Goal: Transaction & Acquisition: Purchase product/service

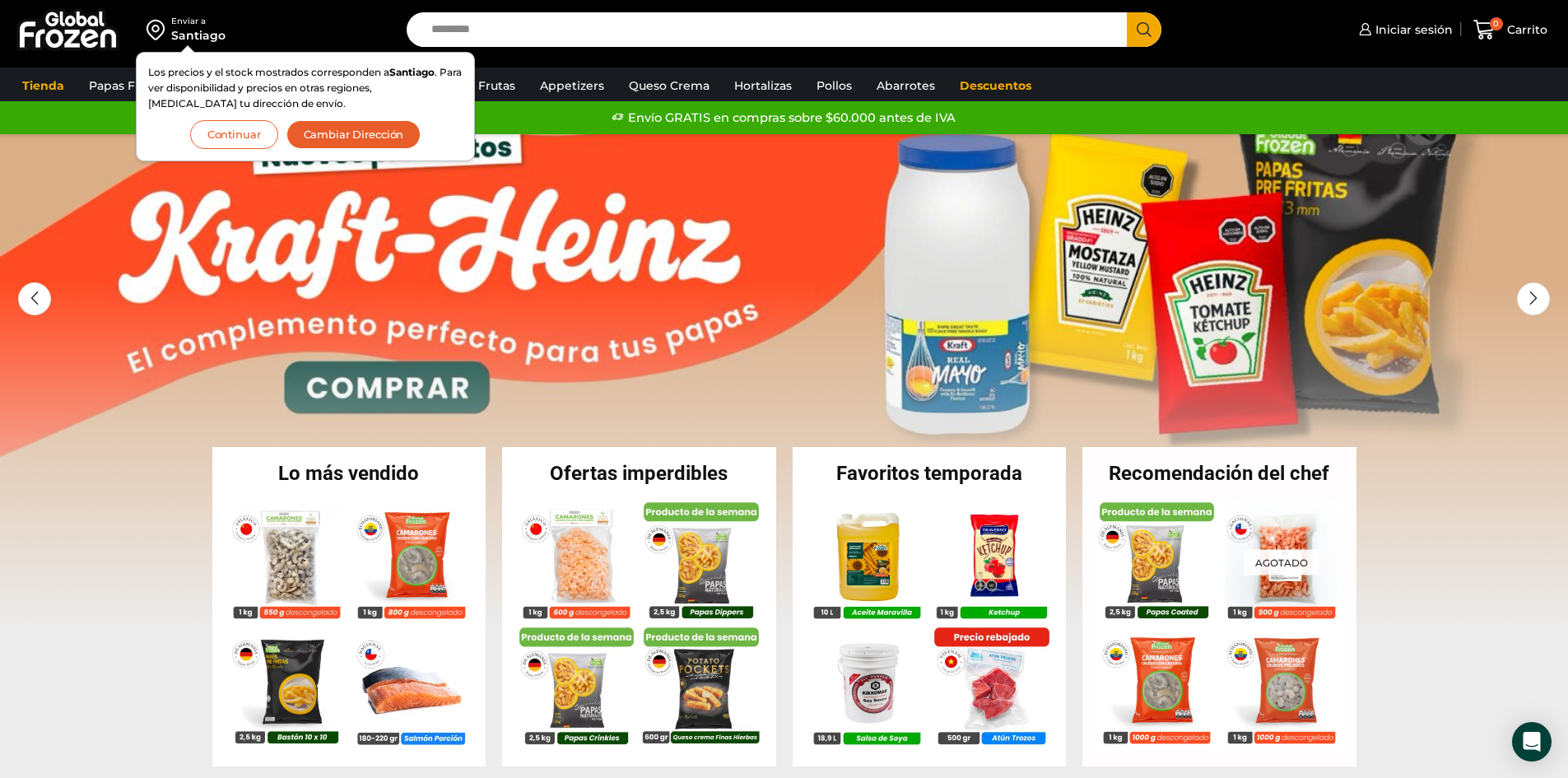
click at [339, 134] on button "Cambiar Dirección" at bounding box center [354, 134] width 135 height 29
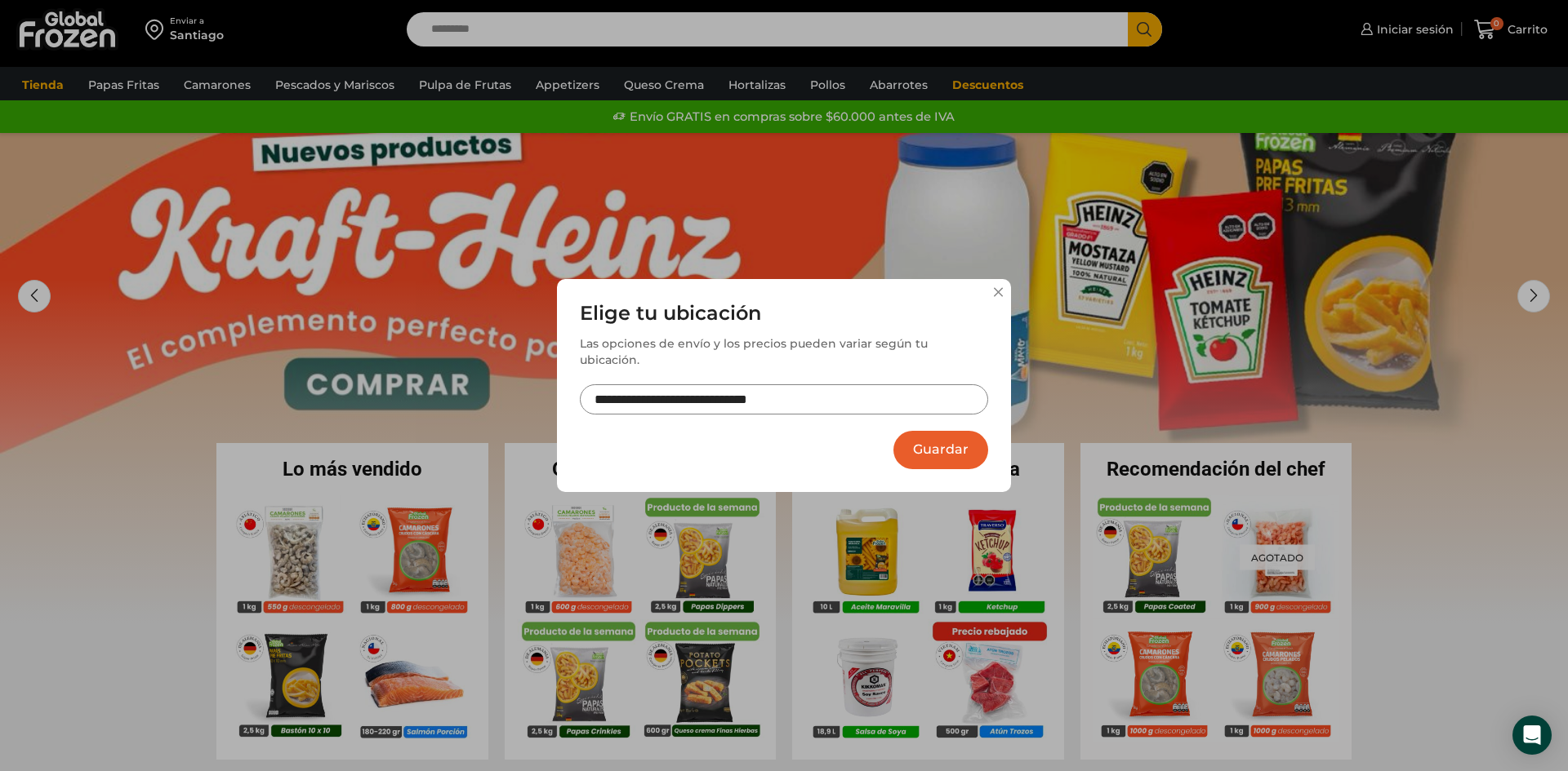
click at [946, 439] on button "Guardar" at bounding box center [940, 450] width 95 height 38
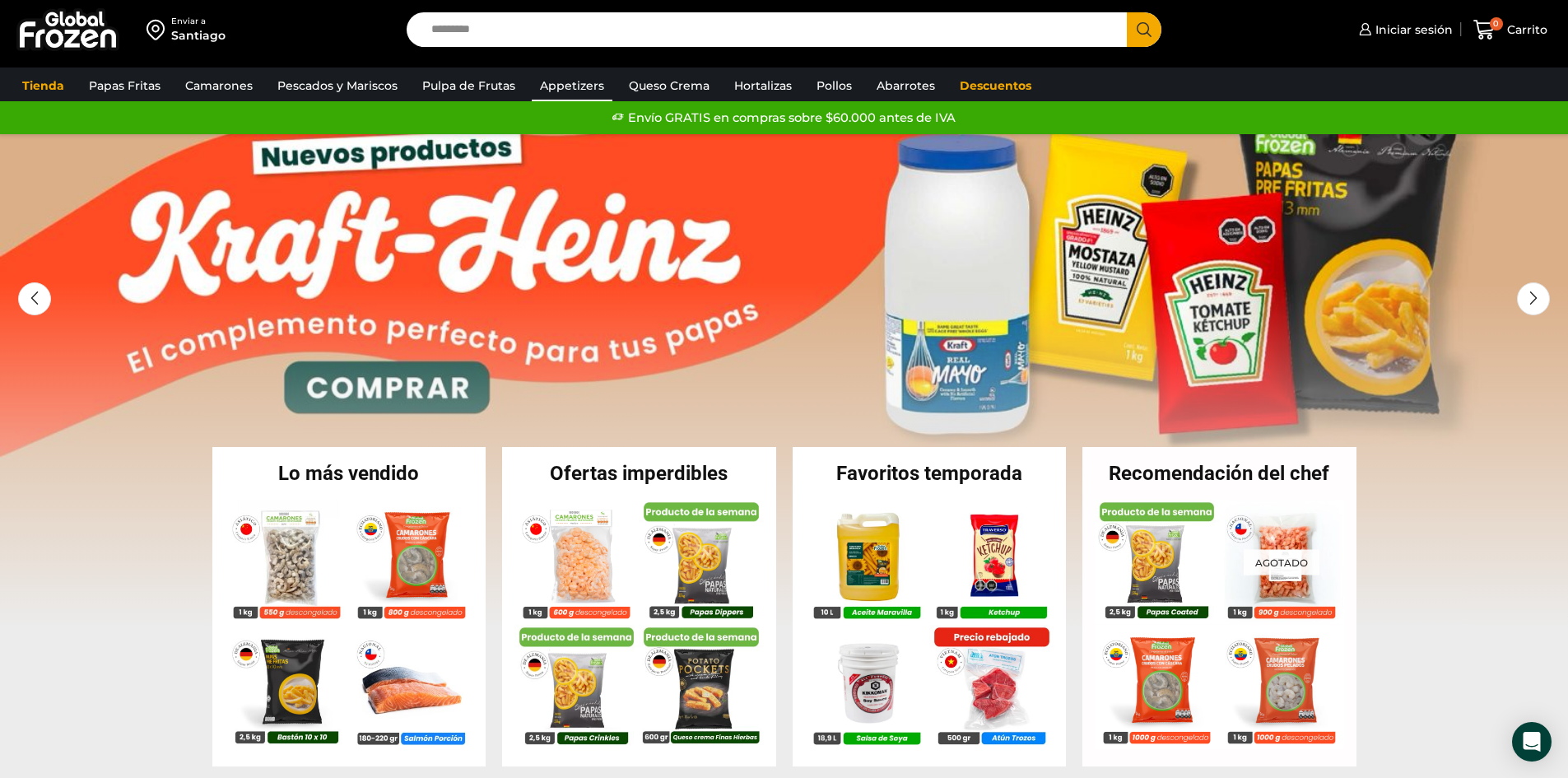
click at [545, 81] on link "Appetizers" at bounding box center [572, 86] width 81 height 32
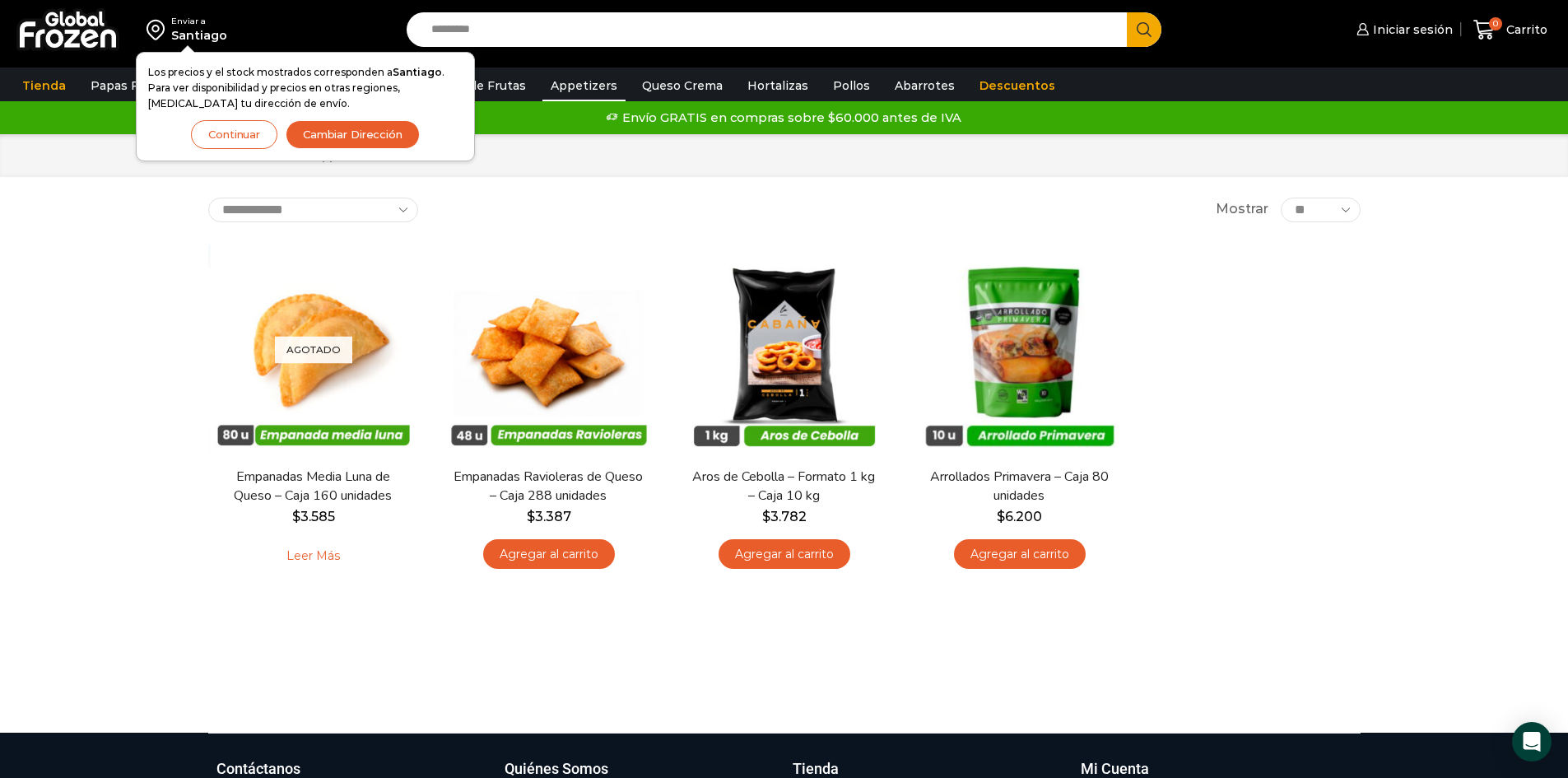
click at [447, 634] on div "**********" at bounding box center [785, 434] width 1177 height 474
drag, startPoint x: 317, startPoint y: 130, endPoint x: 330, endPoint y: 130, distance: 13.0
click at [318, 130] on button "Cambiar Dirección" at bounding box center [352, 134] width 134 height 29
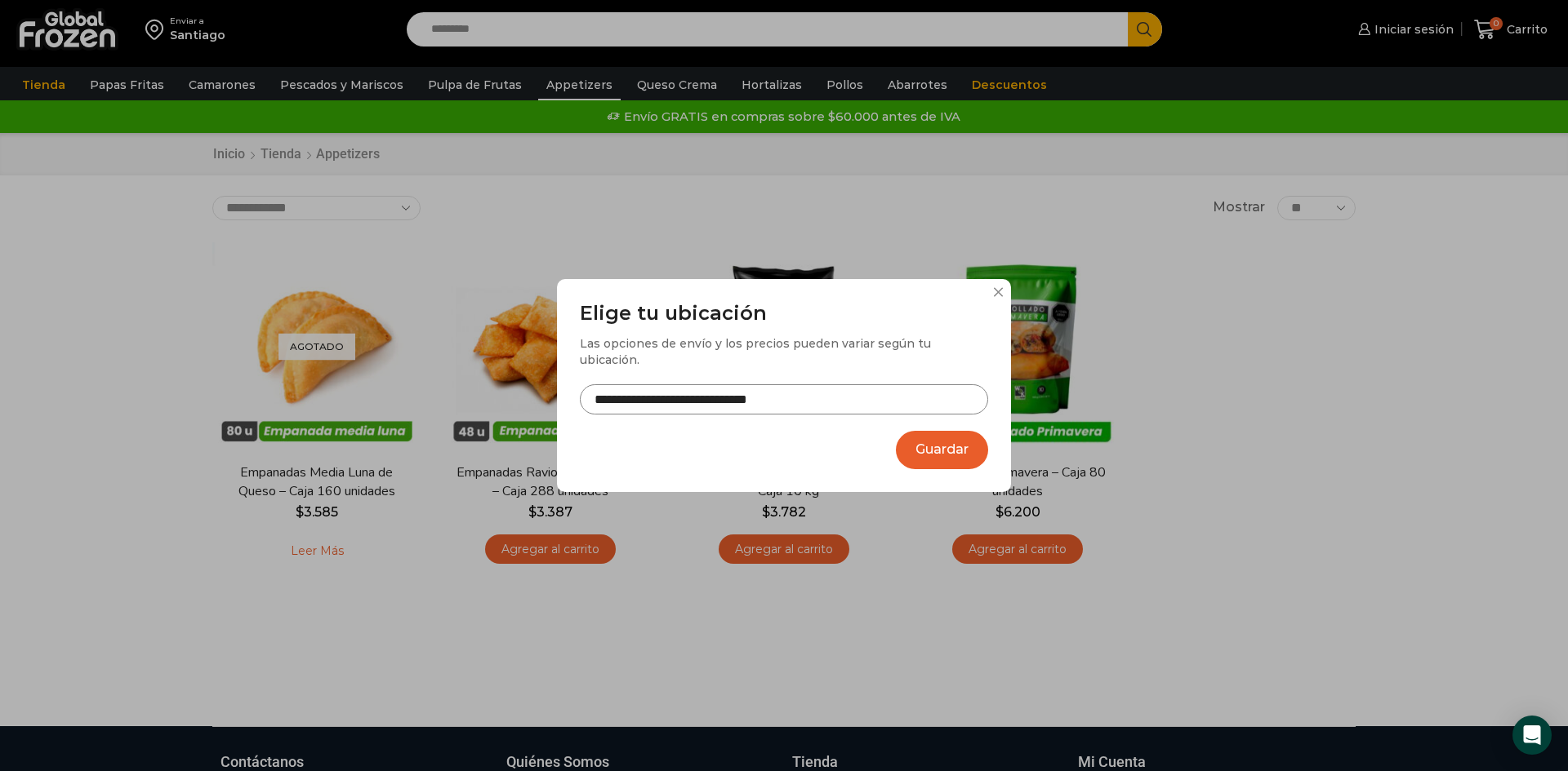
click at [944, 444] on button "Guardar" at bounding box center [941, 450] width 92 height 38
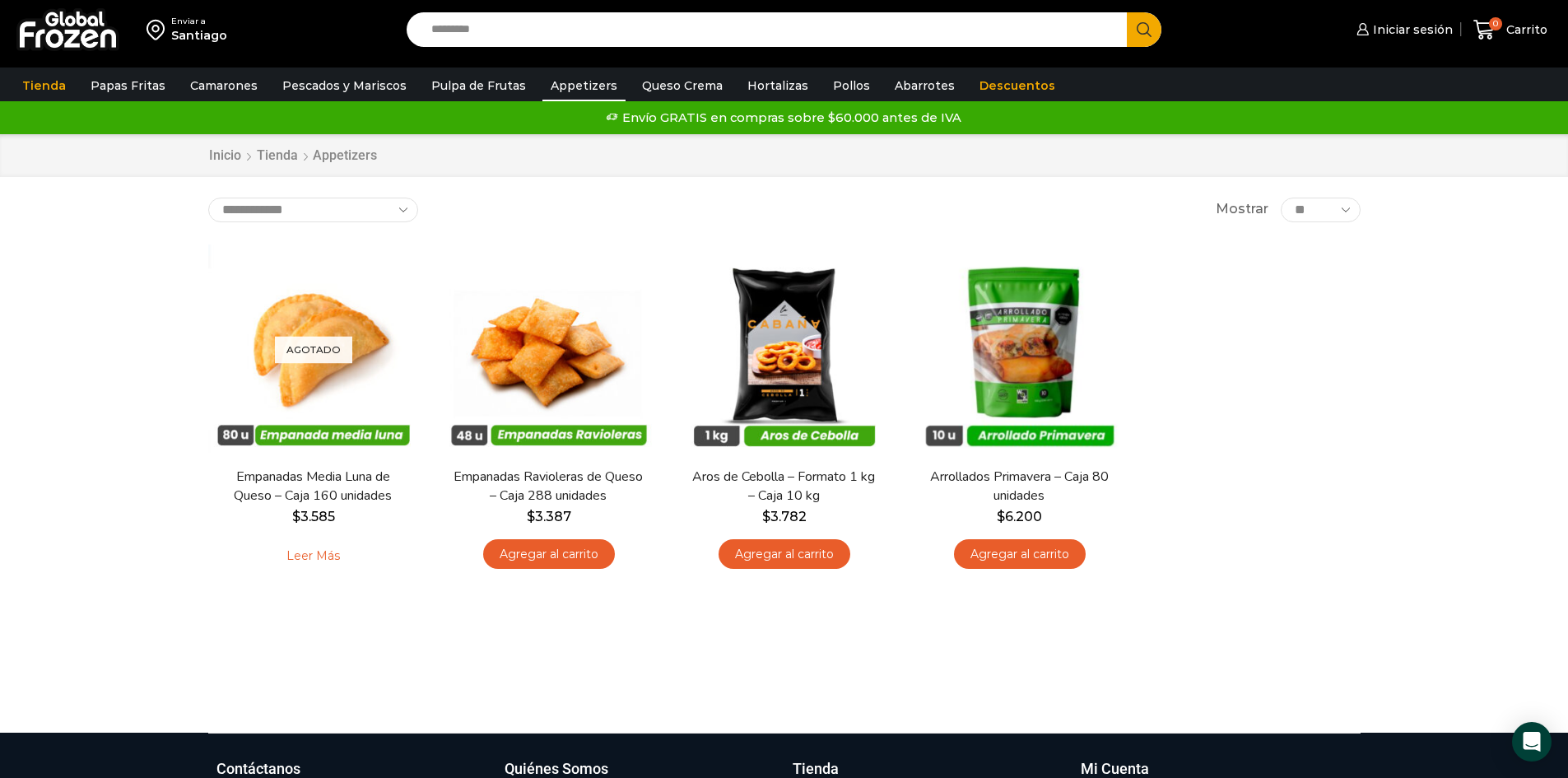
click at [210, 43] on div "Santiago" at bounding box center [199, 35] width 56 height 16
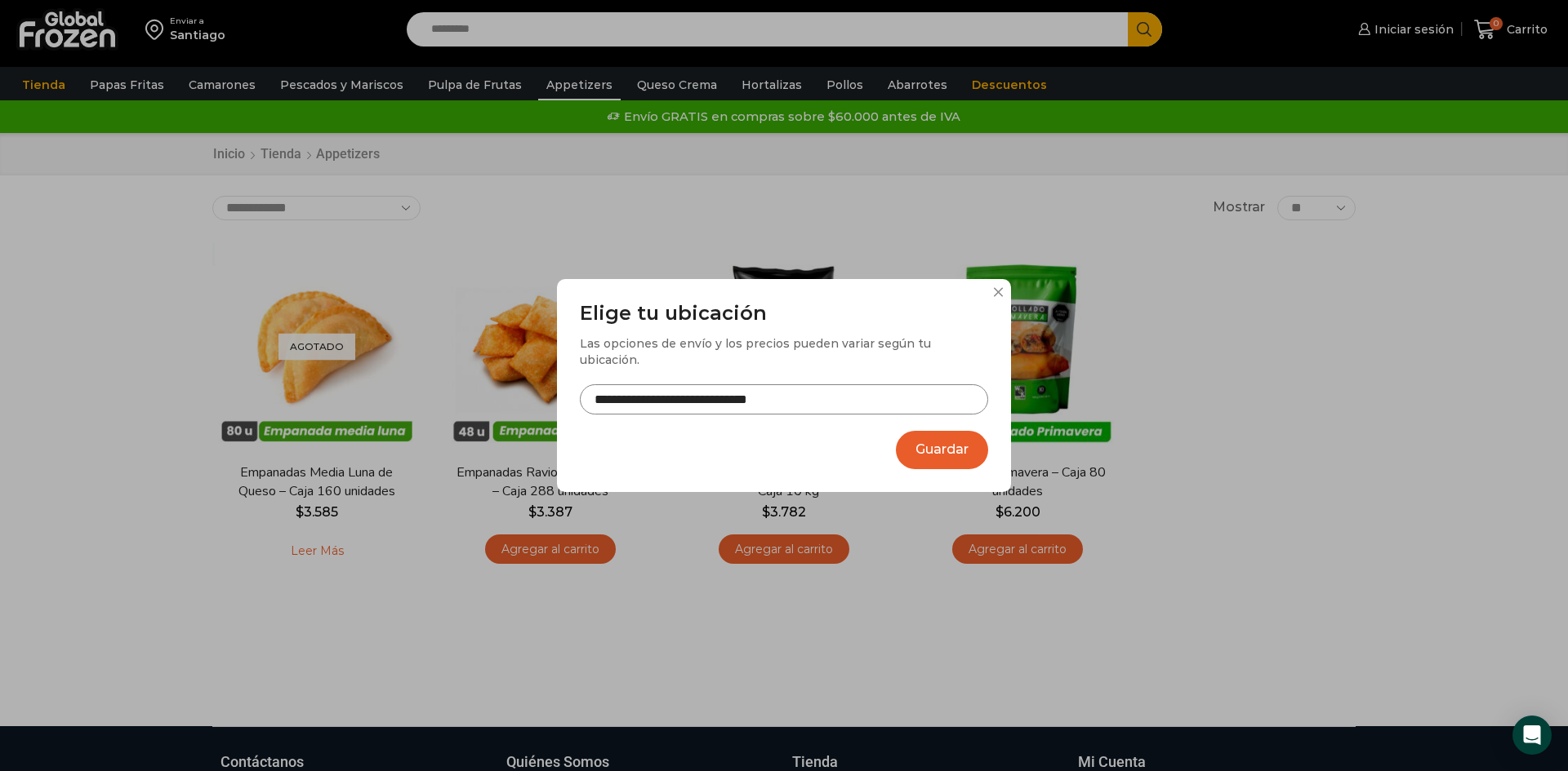
click at [808, 400] on input "**********" at bounding box center [783, 400] width 408 height 30
click at [930, 441] on button "Guardar" at bounding box center [941, 450] width 92 height 38
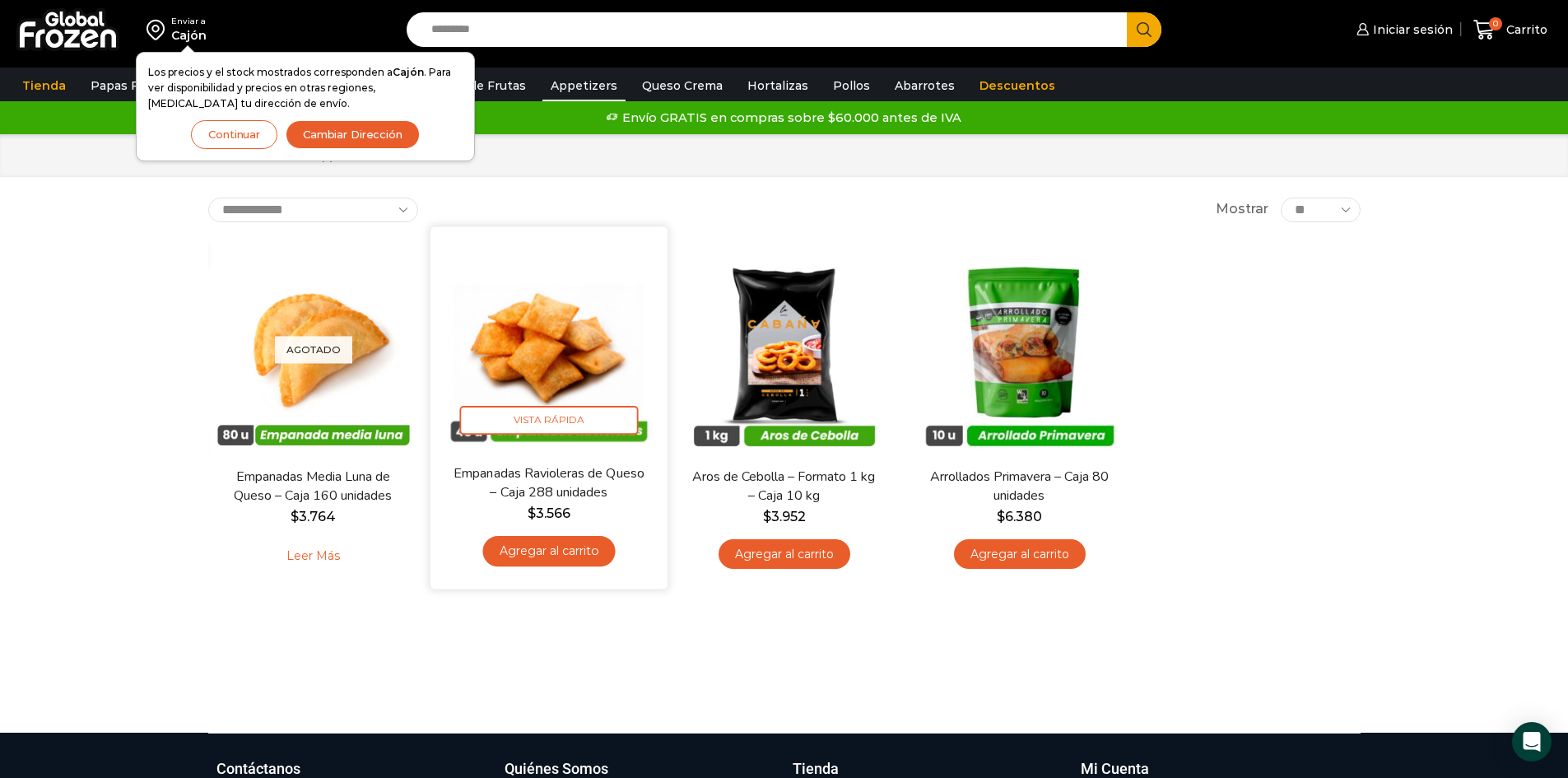
click at [553, 331] on img at bounding box center [549, 345] width 212 height 213
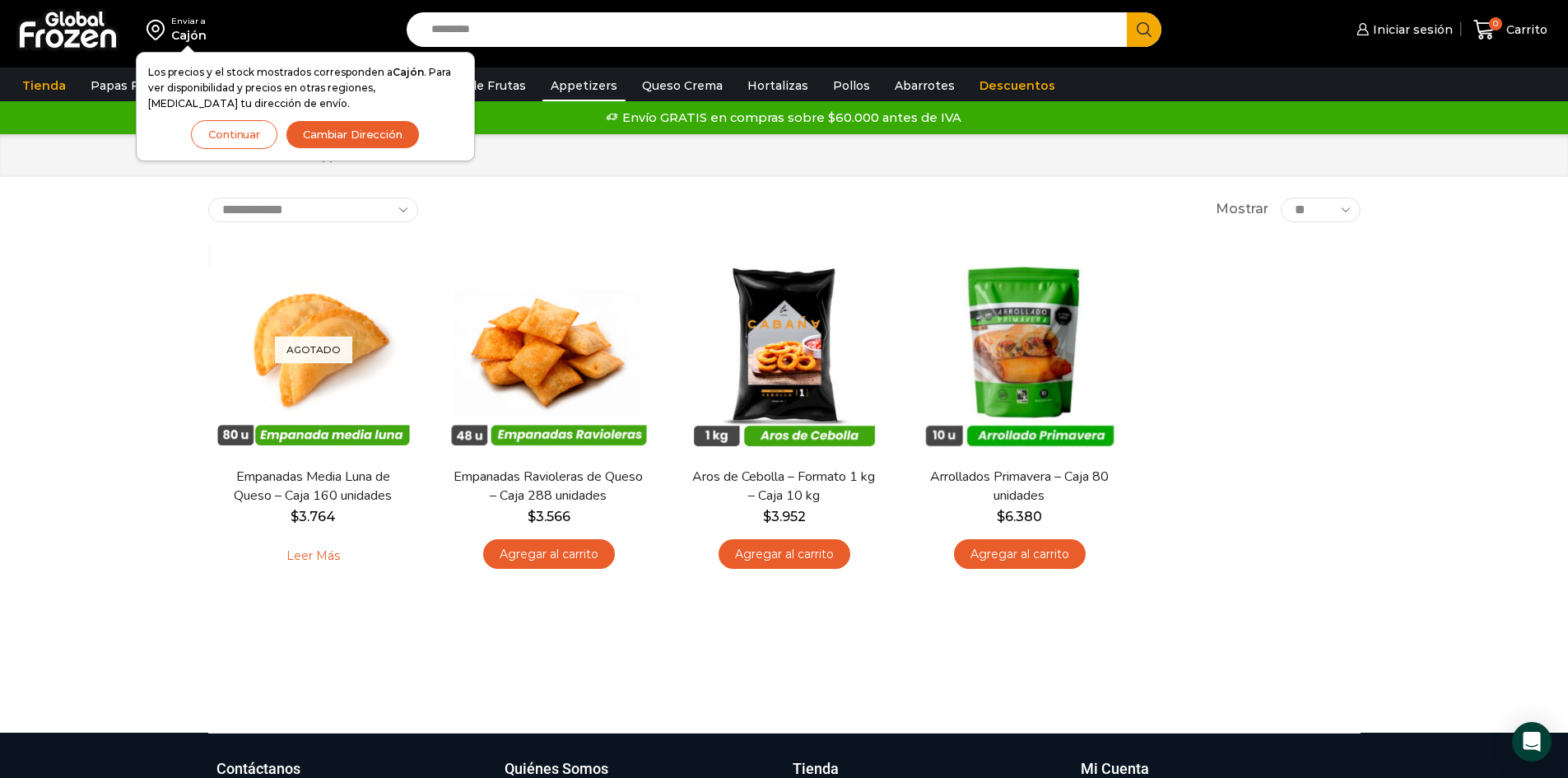
click at [224, 132] on button "Continuar" at bounding box center [234, 134] width 86 height 29
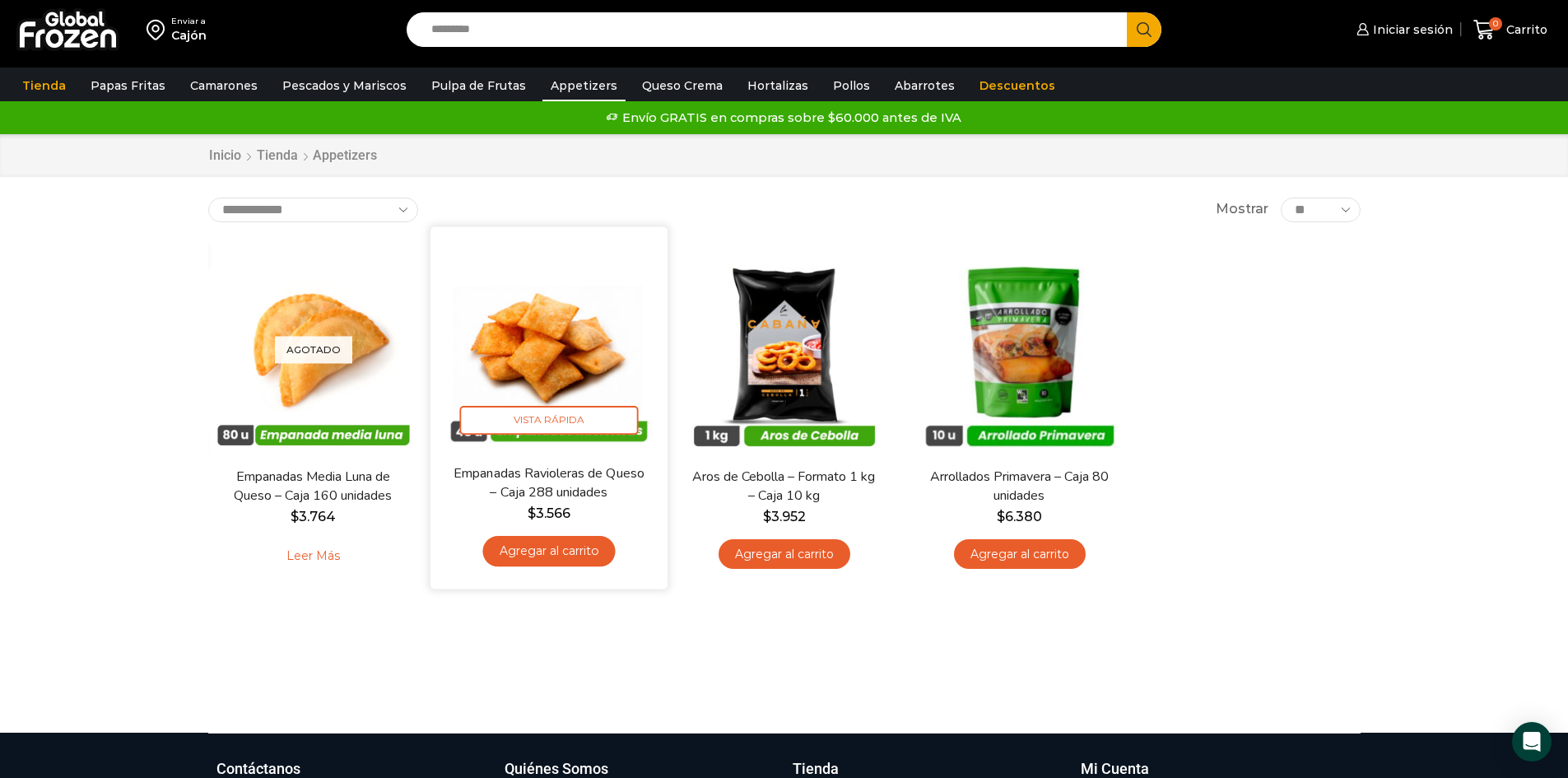
click at [571, 391] on img at bounding box center [549, 345] width 212 height 213
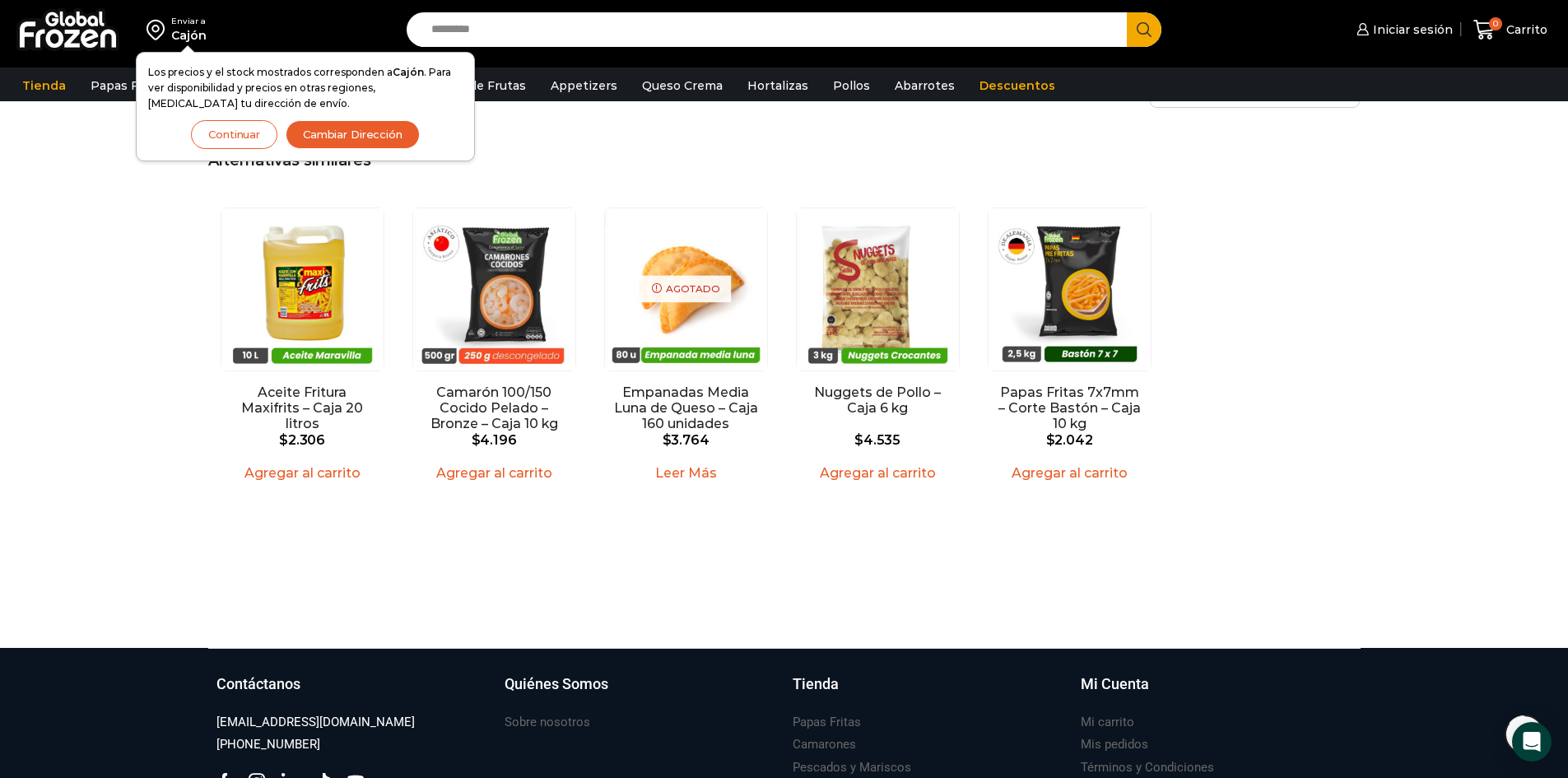
scroll to position [1153, 0]
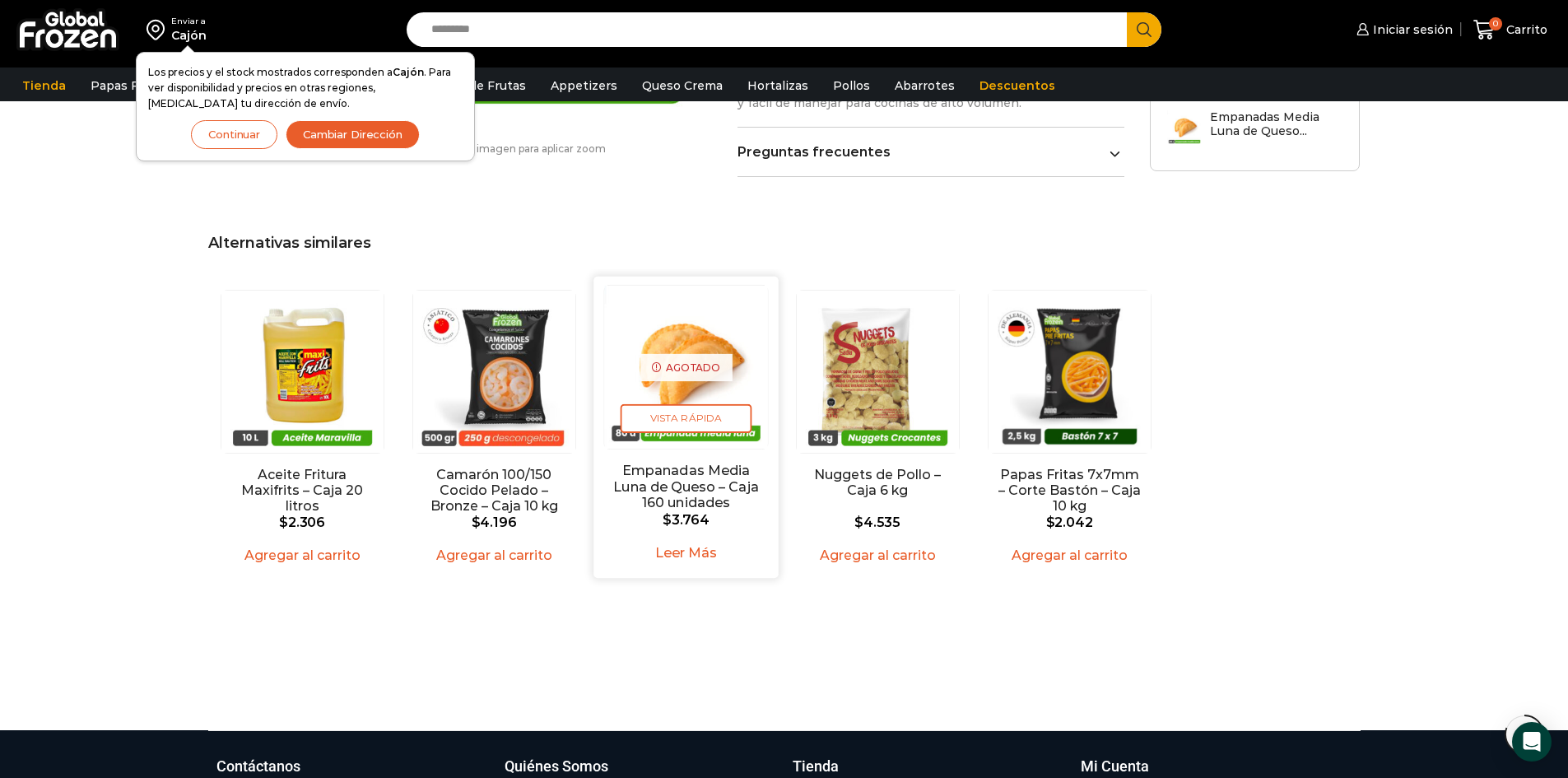
click at [708, 388] on img "3 / 5" at bounding box center [685, 366] width 163 height 163
click at [698, 403] on span "Vista Rápida" at bounding box center [686, 418] width 131 height 29
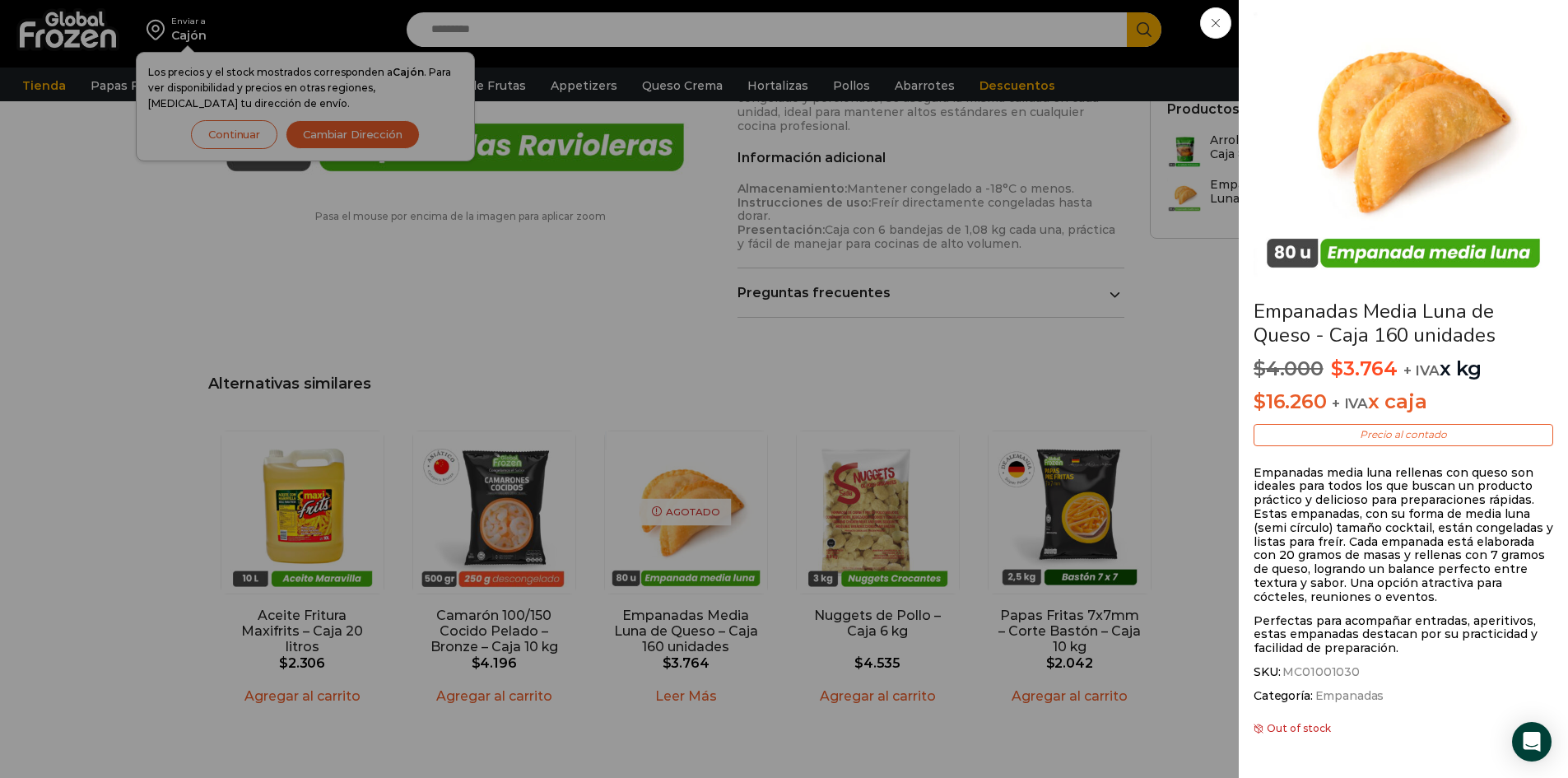
scroll to position [989, 0]
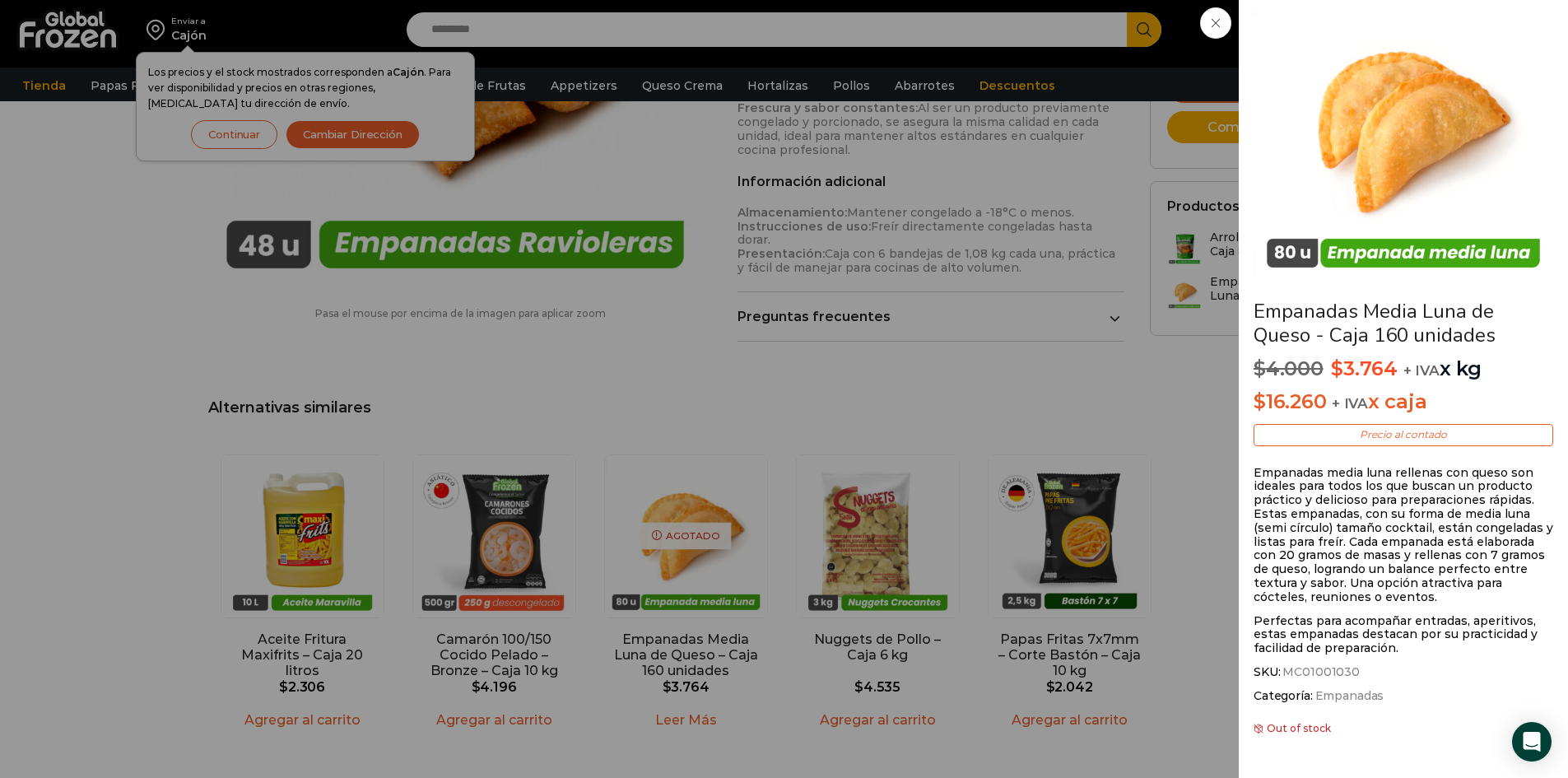
click at [1217, 30] on span at bounding box center [1215, 23] width 32 height 32
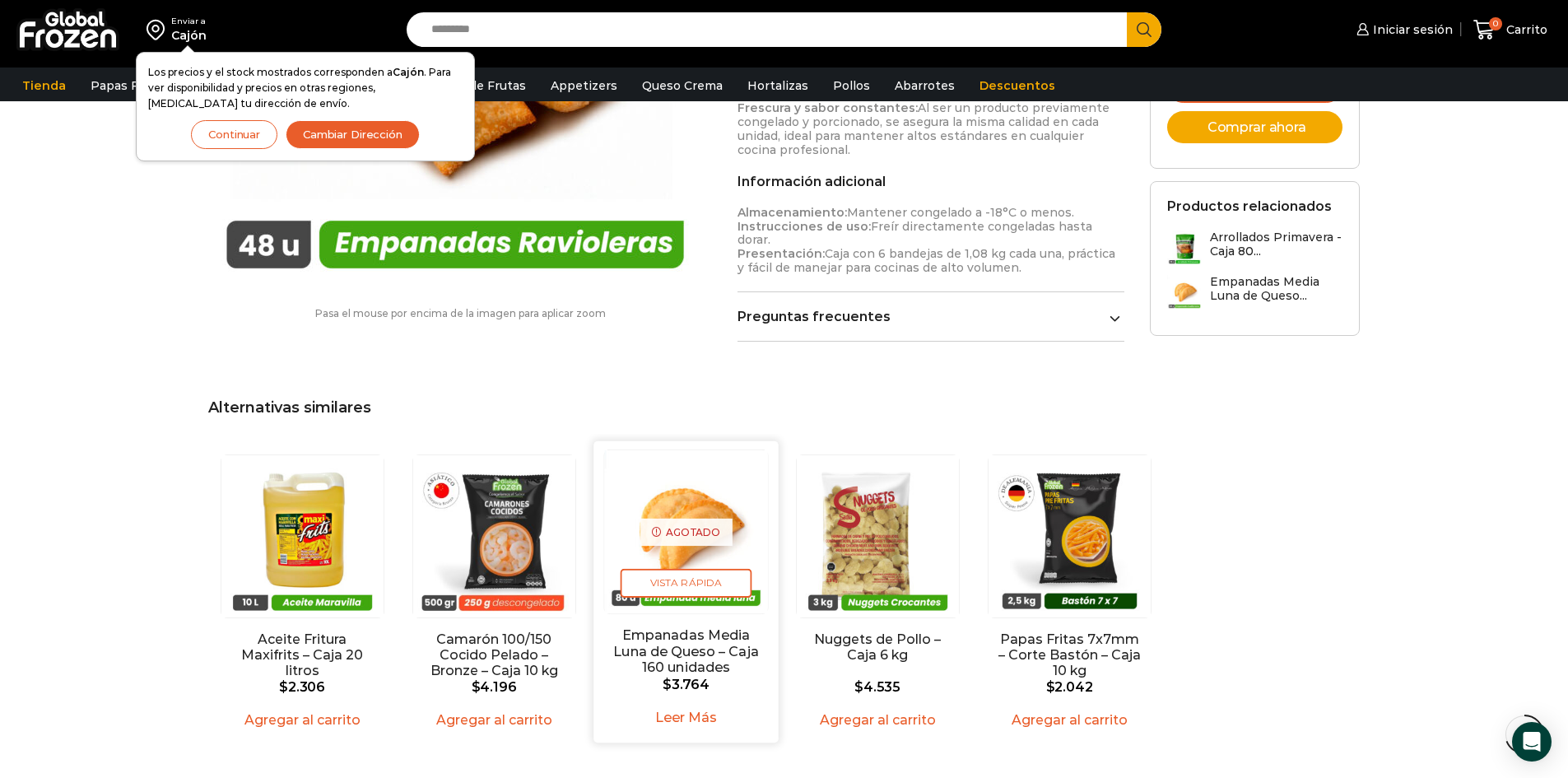
click at [687, 545] on img "3 / 5" at bounding box center [685, 530] width 163 height 163
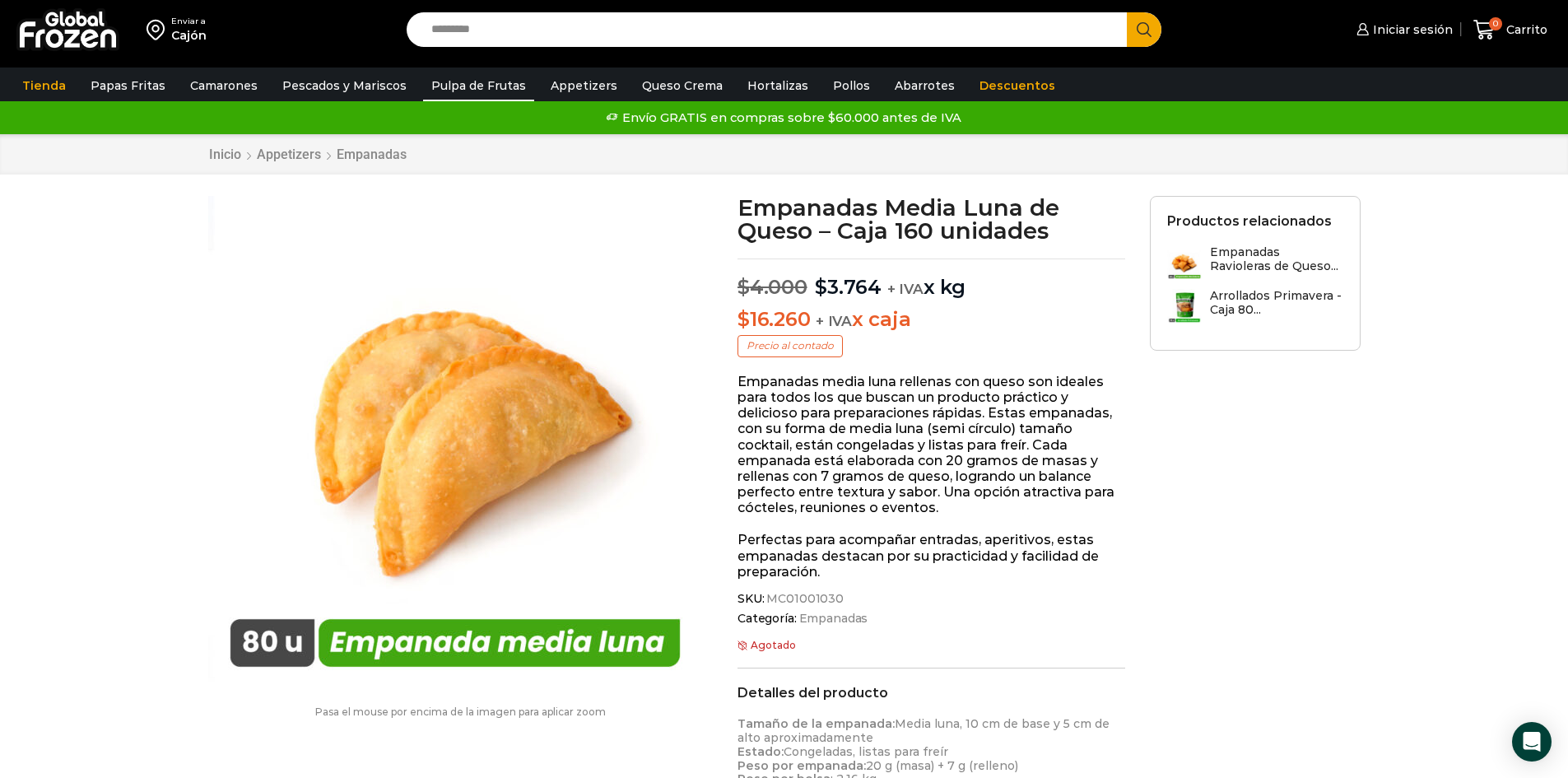
click at [495, 88] on link "Pulpa de Frutas" at bounding box center [478, 86] width 111 height 32
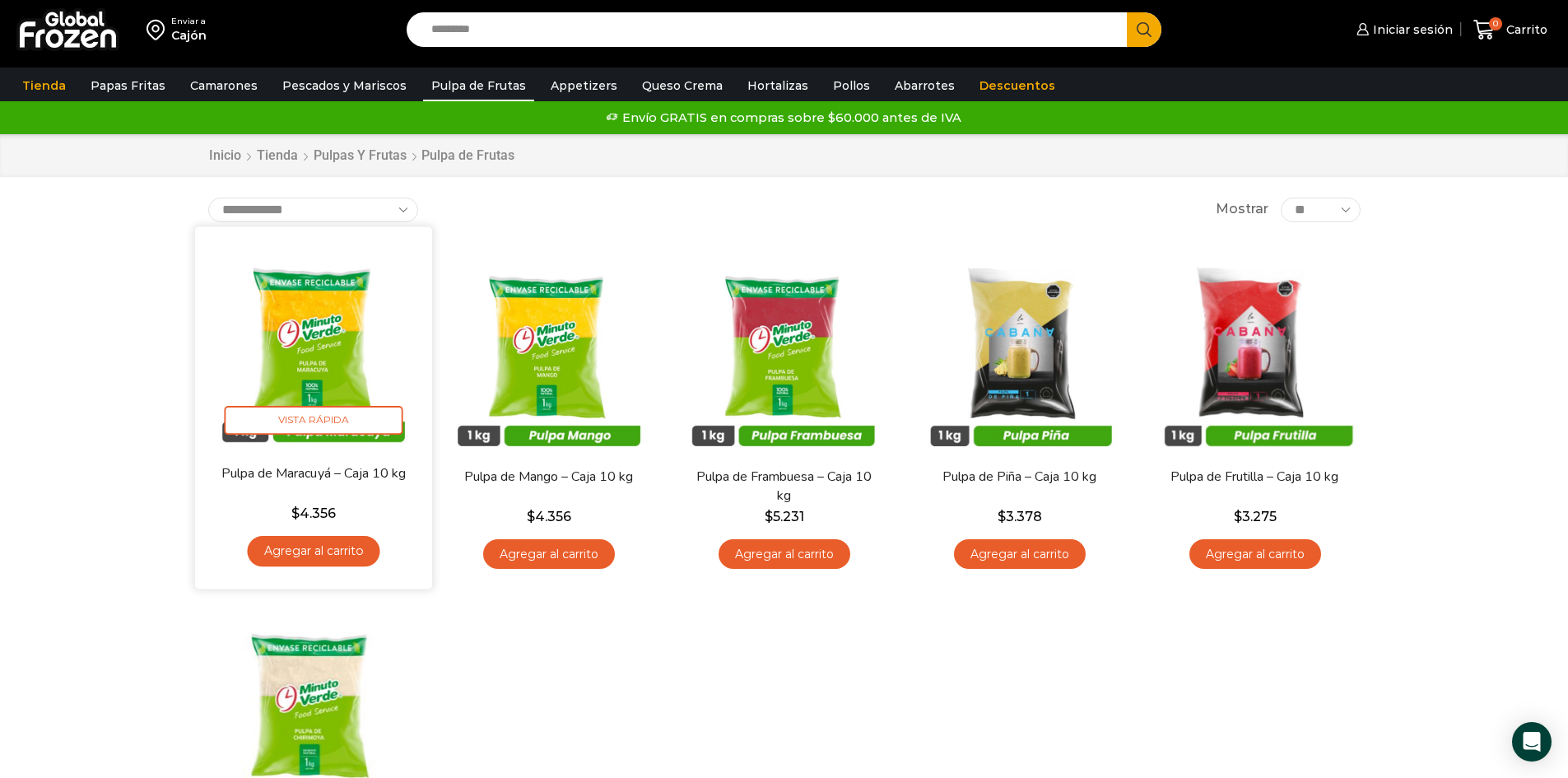
click at [342, 446] on img at bounding box center [313, 345] width 212 height 213
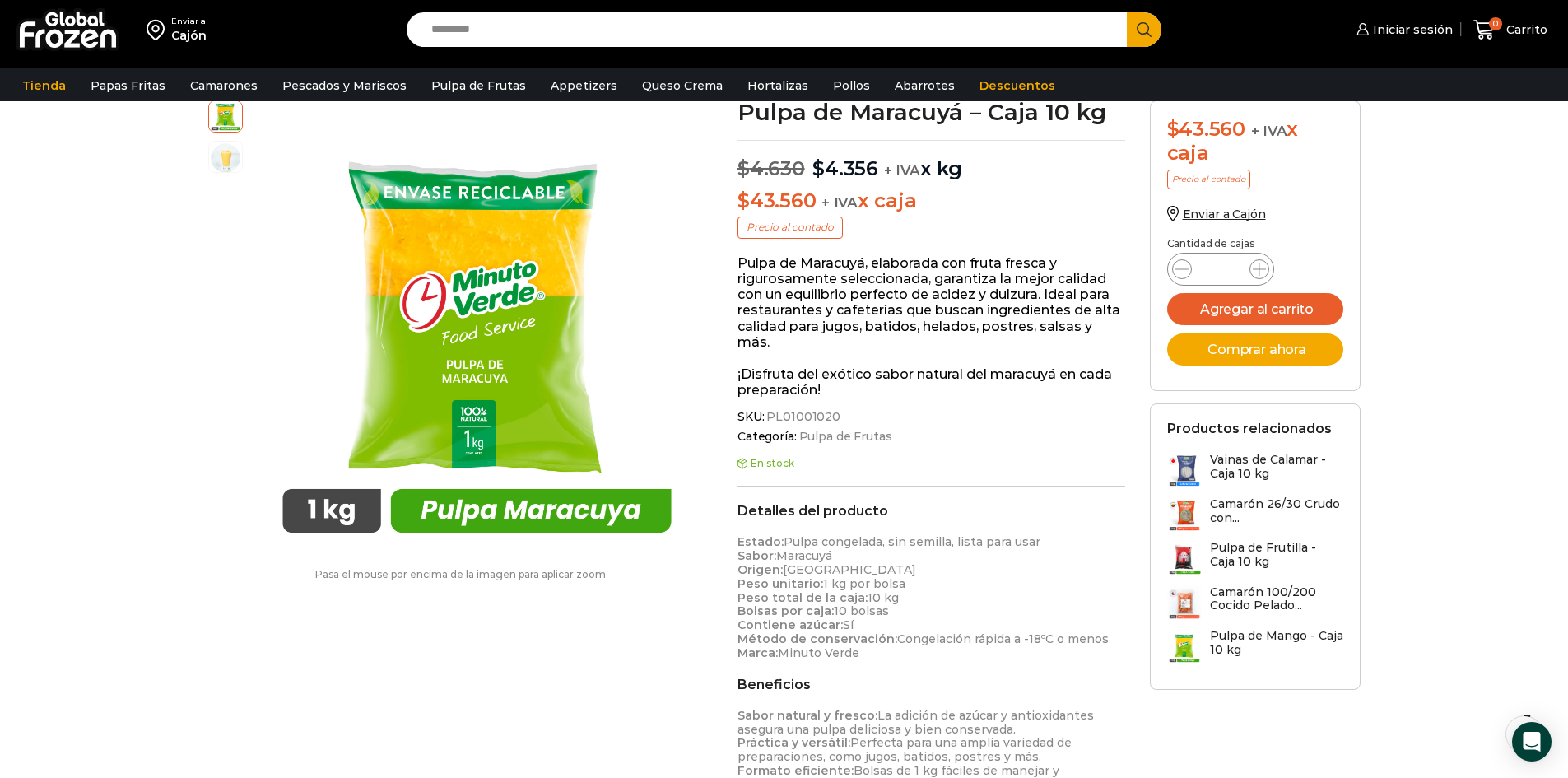
scroll to position [83, 0]
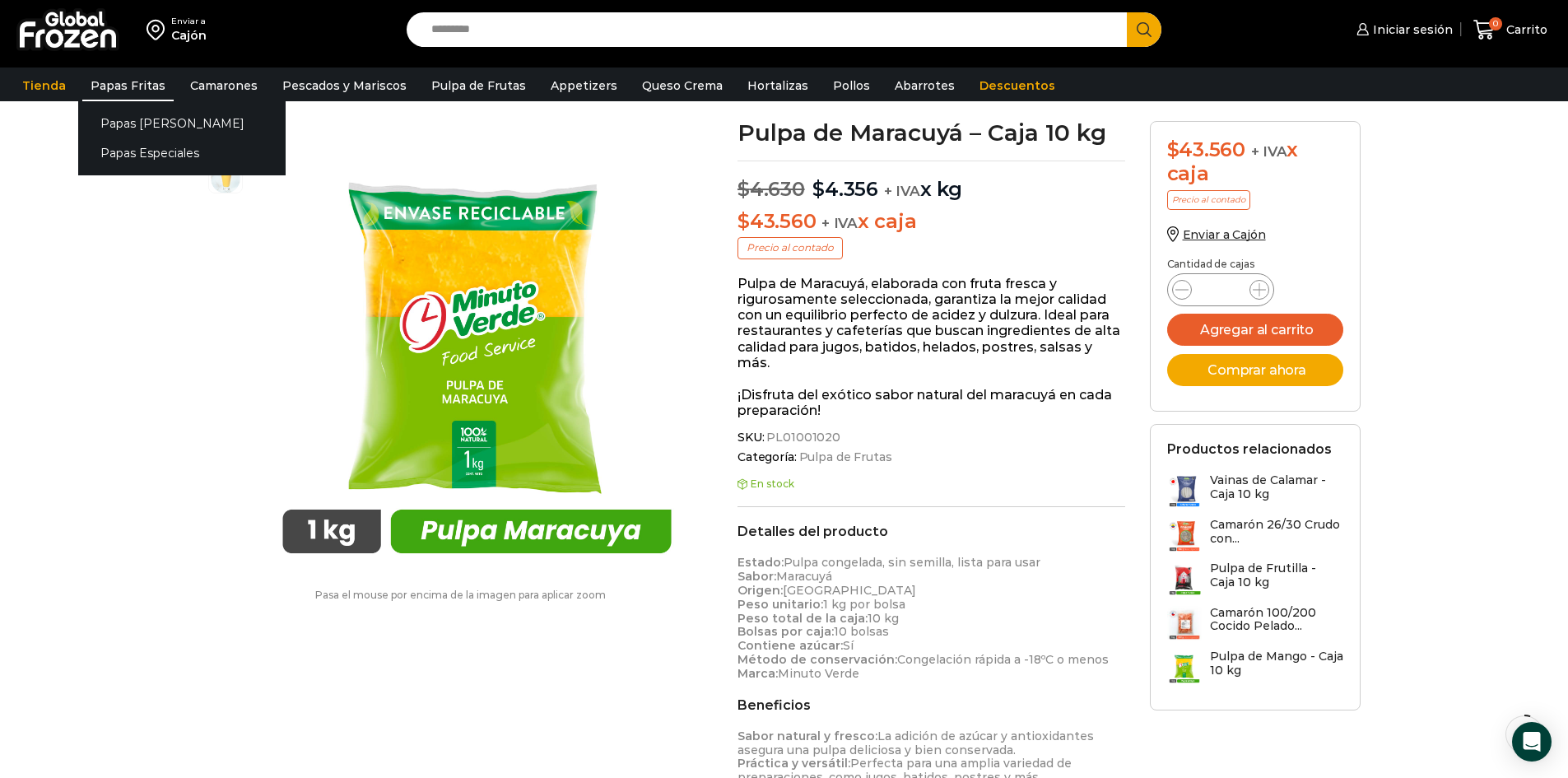
click at [119, 88] on link "Papas Fritas" at bounding box center [127, 86] width 91 height 32
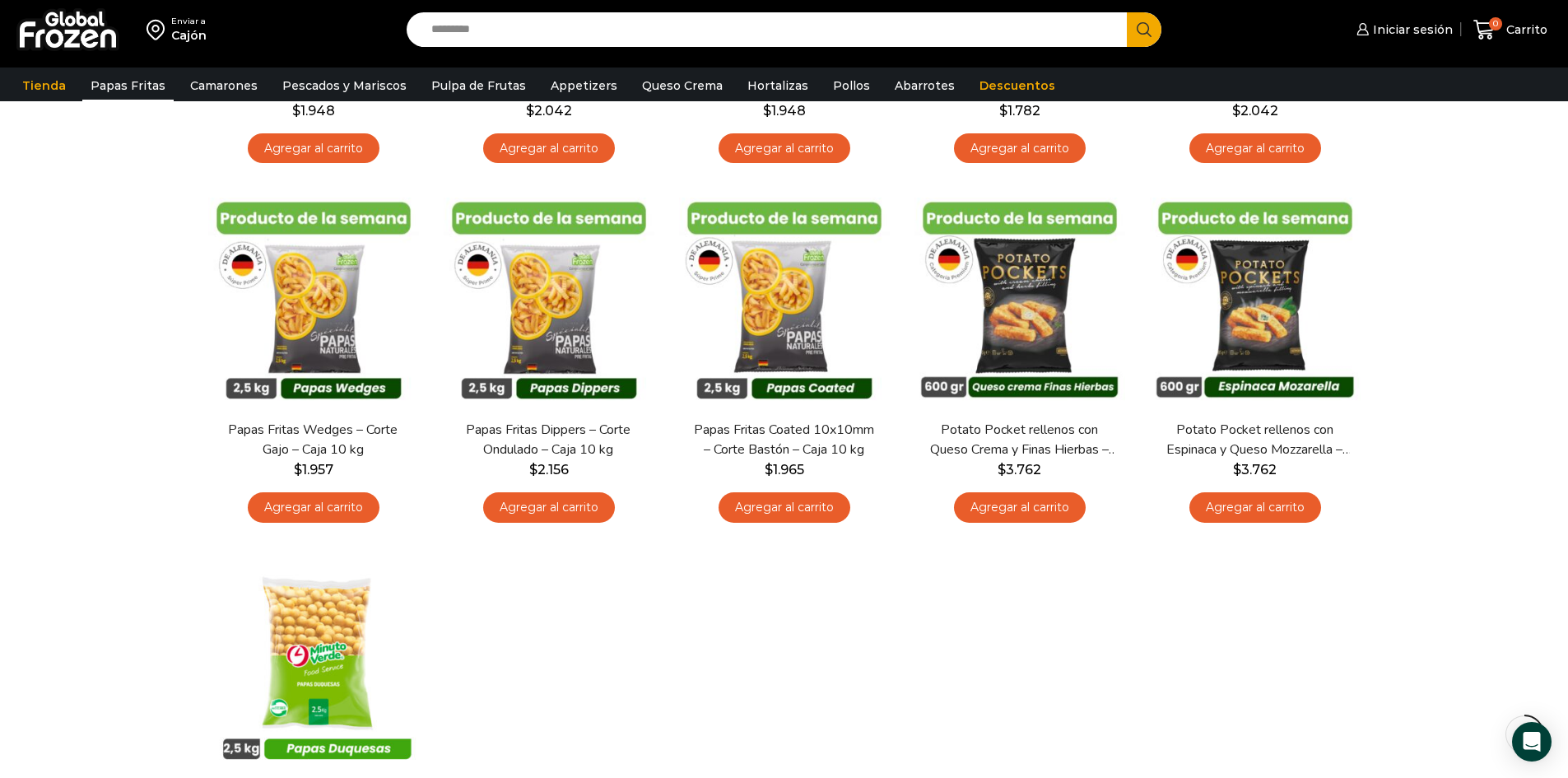
scroll to position [330, 0]
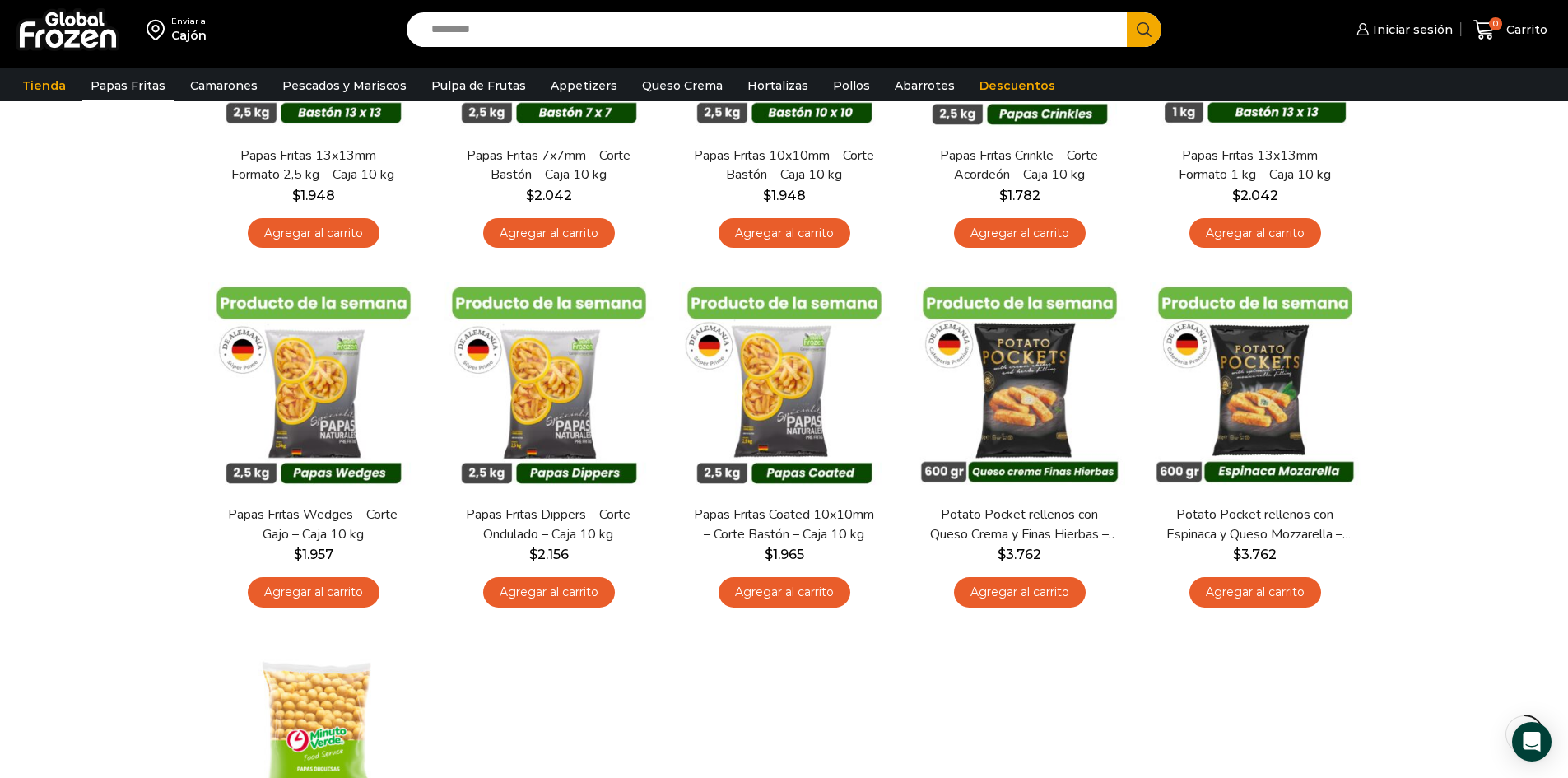
click at [1446, 513] on div "Enviar a [GEOGRAPHIC_DATA] Search input Search Iniciar sesión *" at bounding box center [784, 398] width 1568 height 1456
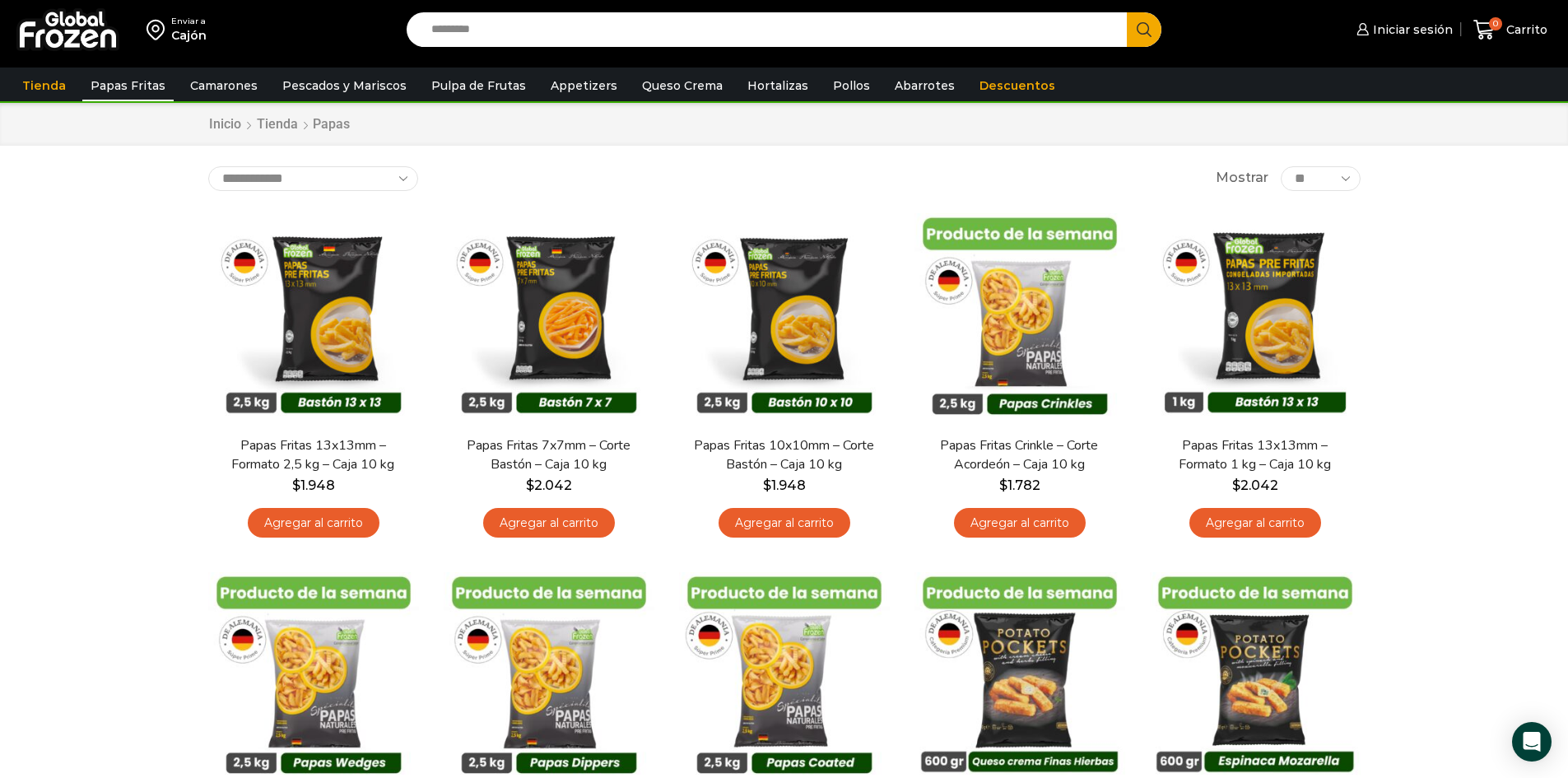
scroll to position [0, 0]
